Goal: Download file/media

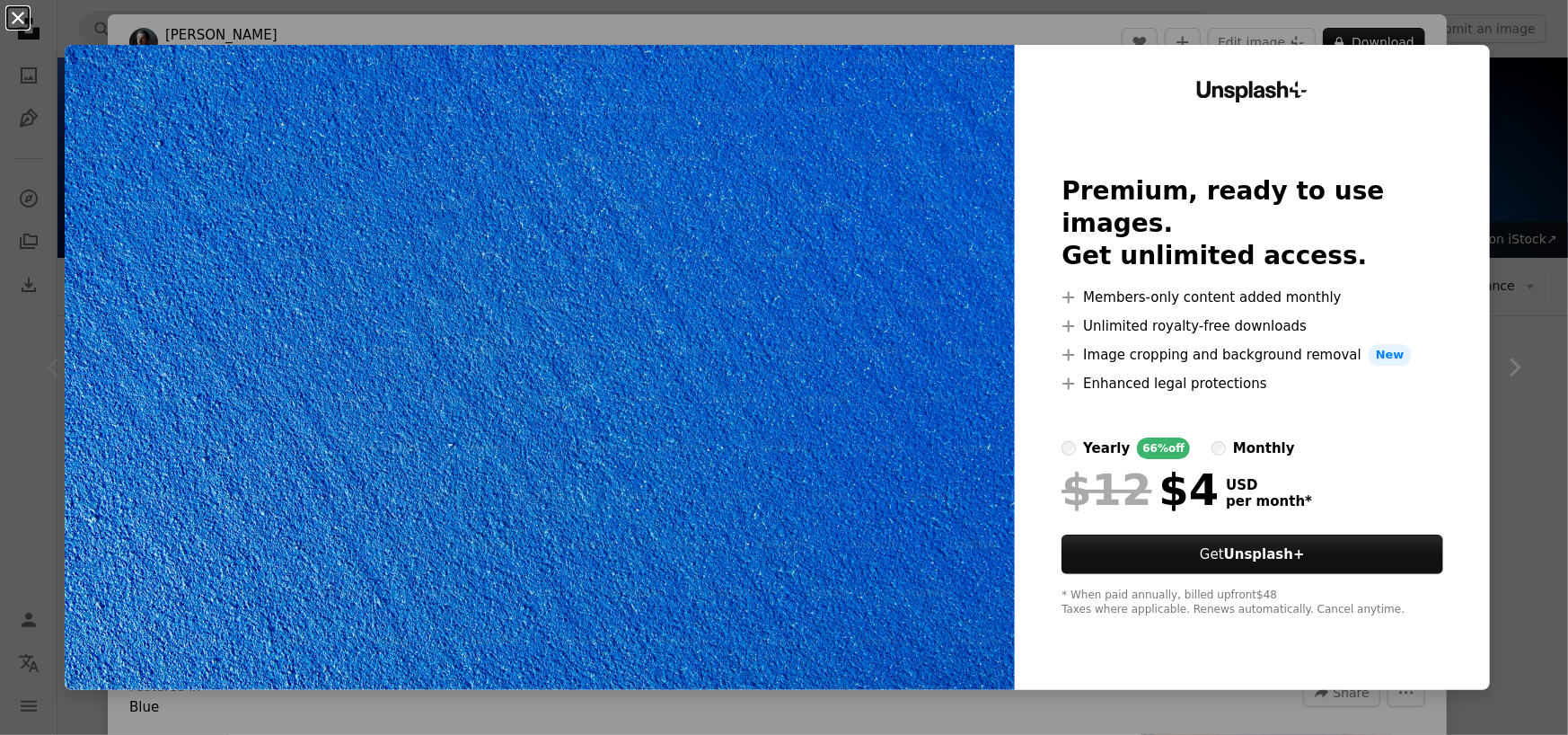
click at [18, 12] on button "An X shape" at bounding box center [18, 18] width 22 height 22
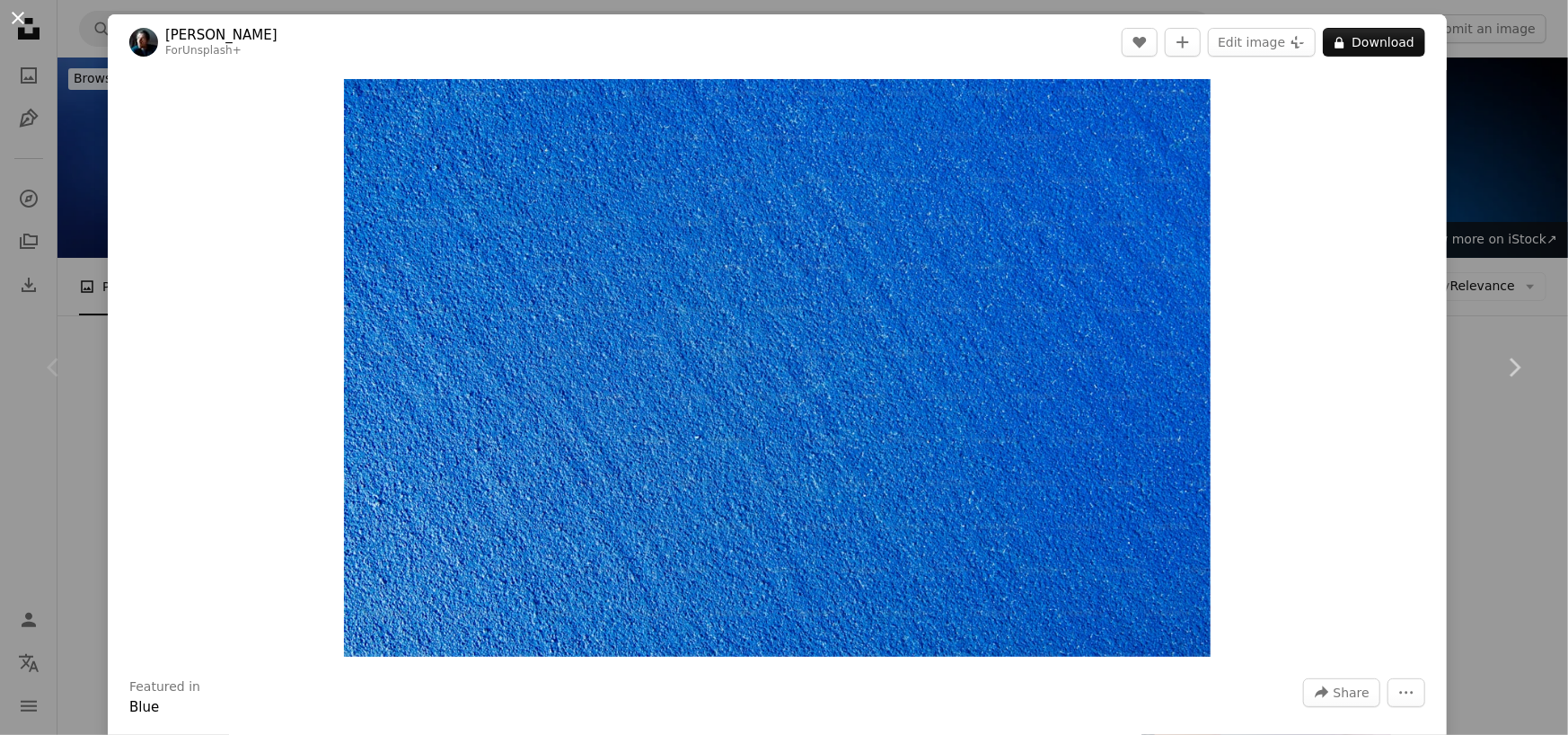
click at [17, 22] on button "An X shape" at bounding box center [18, 18] width 22 height 22
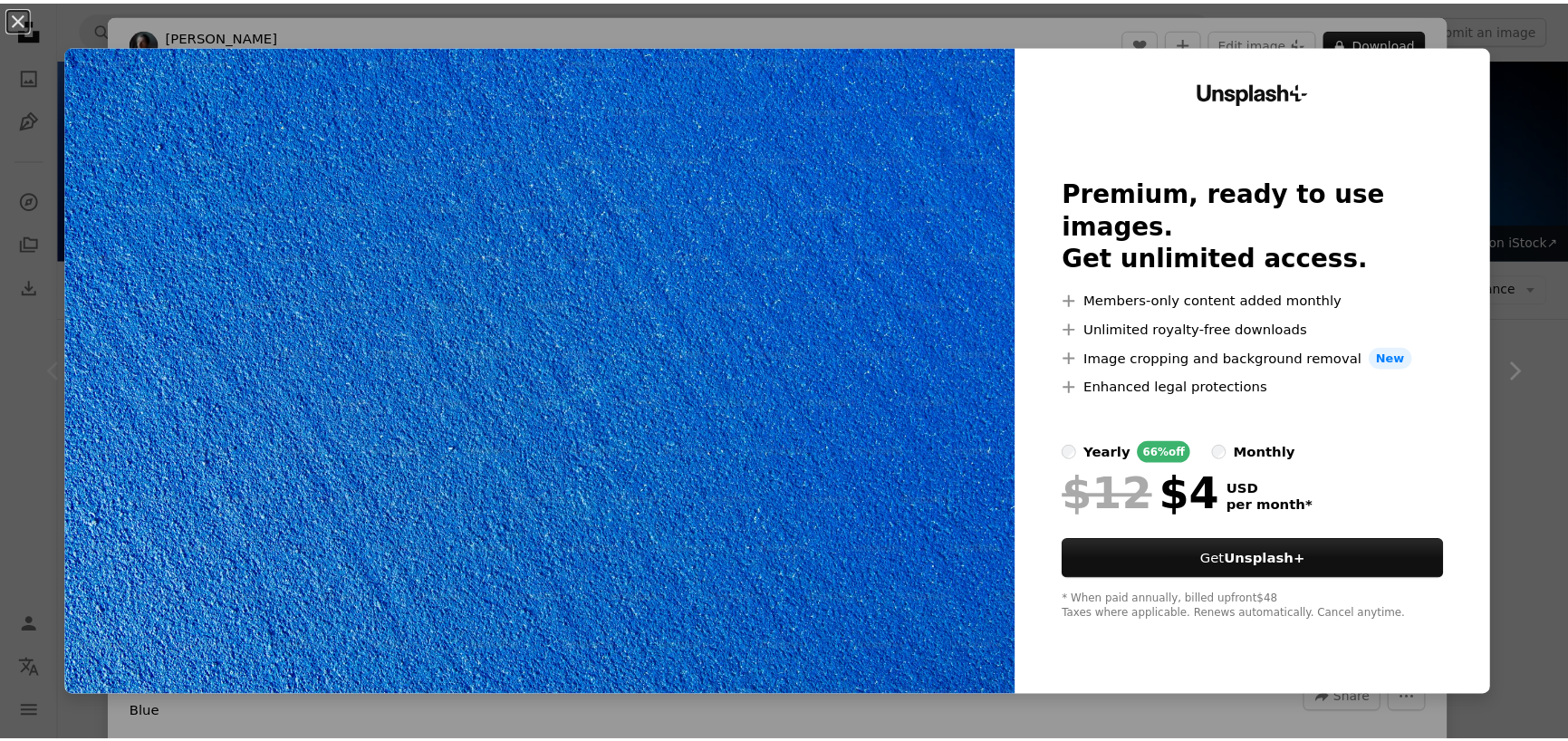
scroll to position [211, 0]
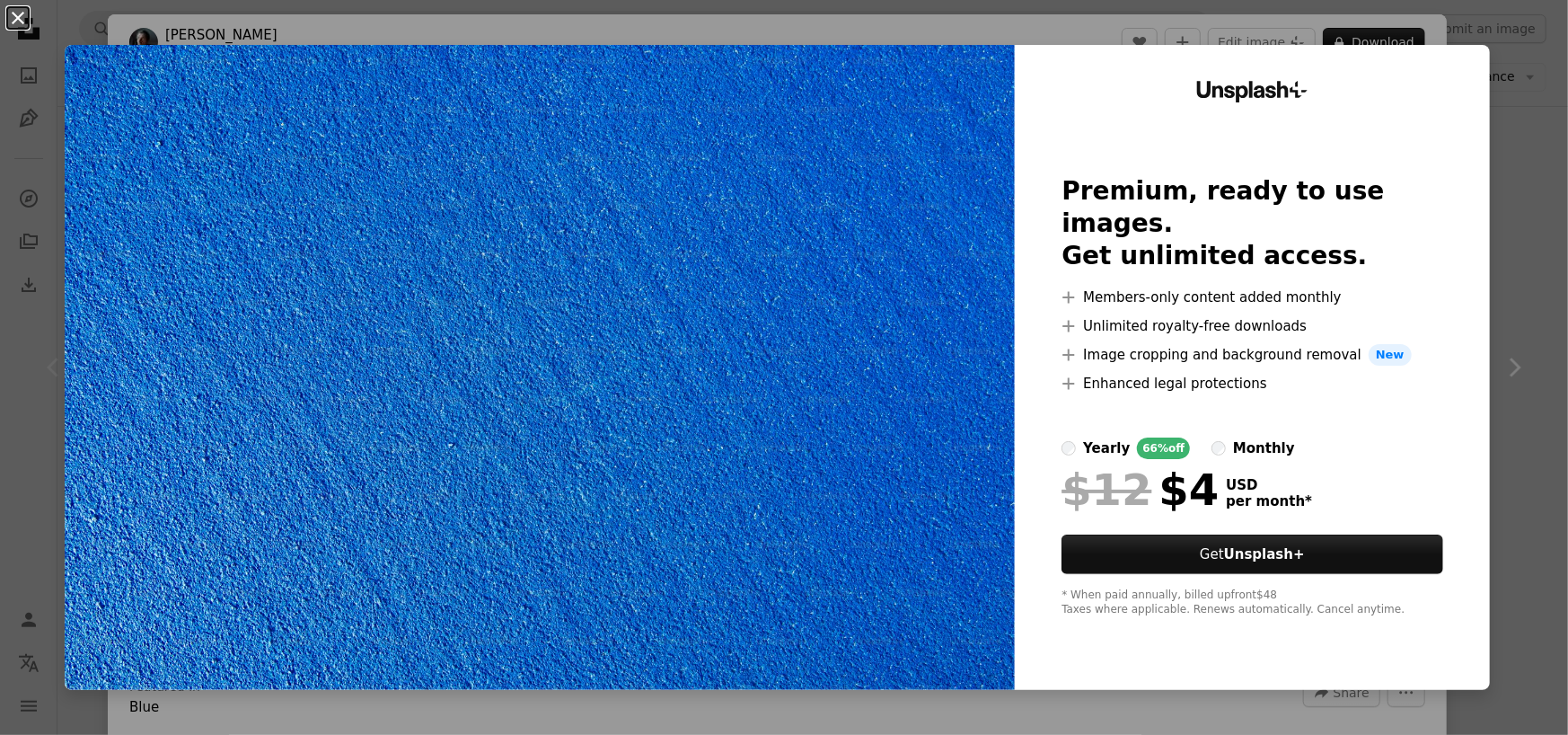
click at [10, 17] on button "An X shape" at bounding box center [18, 18] width 22 height 22
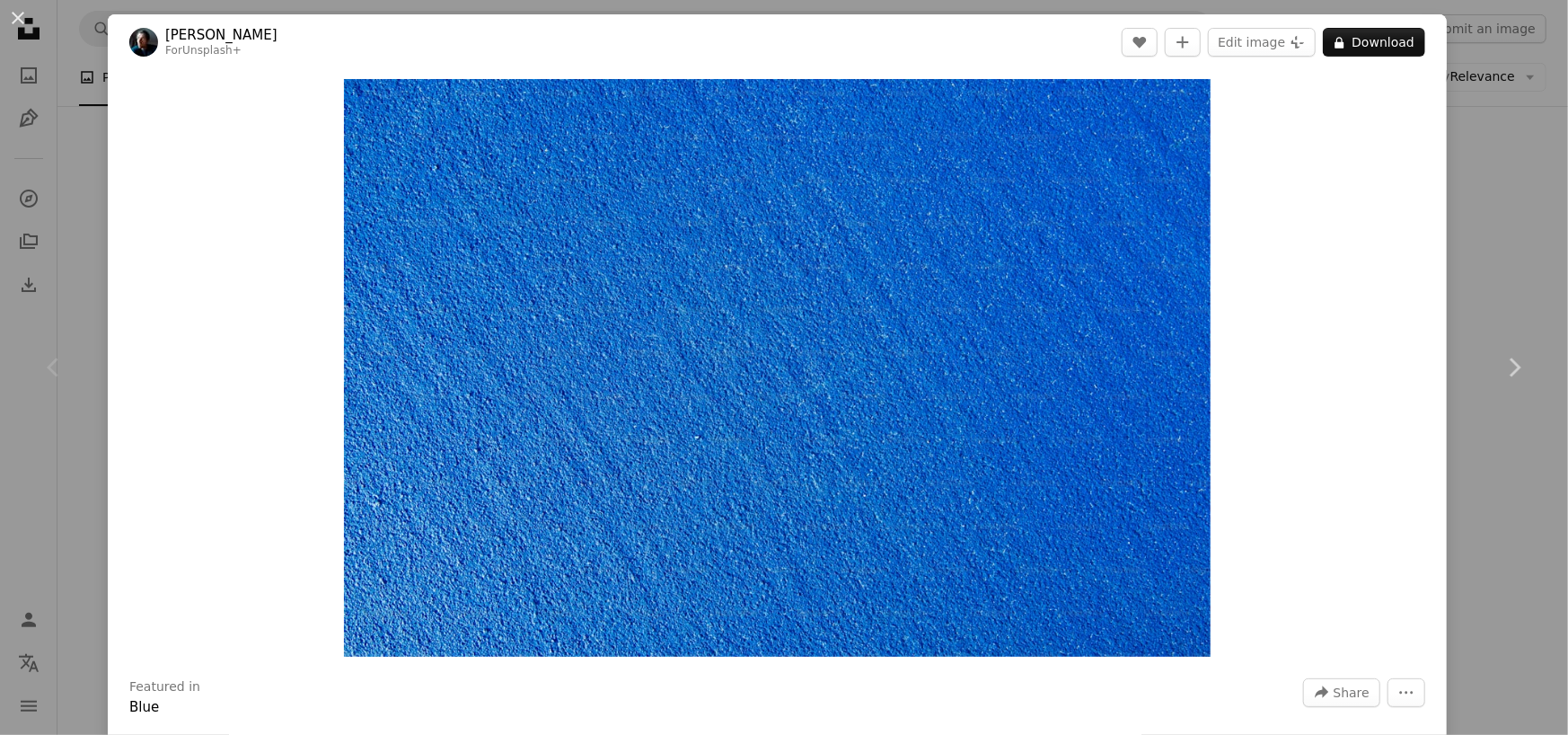
click at [10, 16] on button "An X shape" at bounding box center [18, 18] width 22 height 22
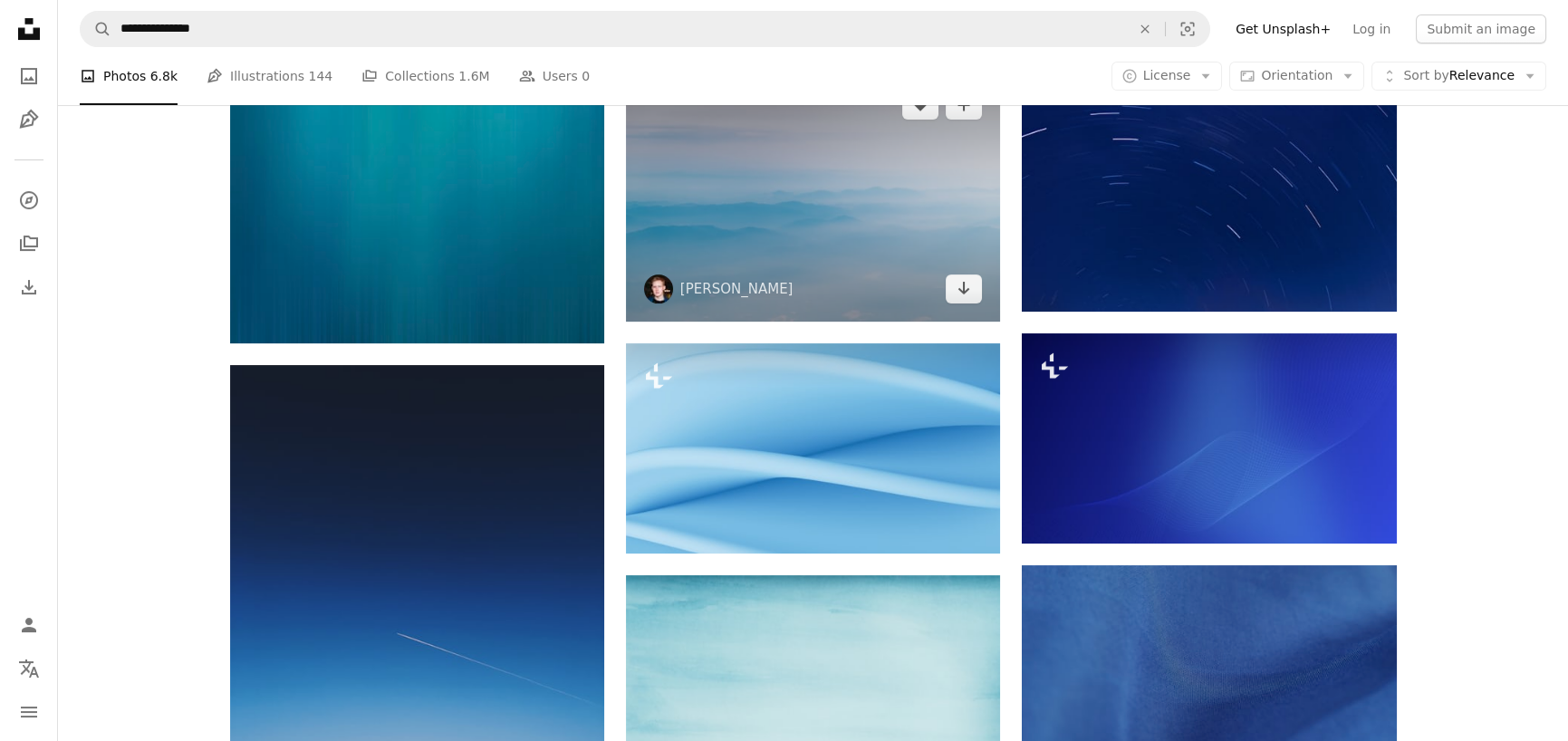
scroll to position [1509, 0]
